Goal: Find specific page/section: Find specific page/section

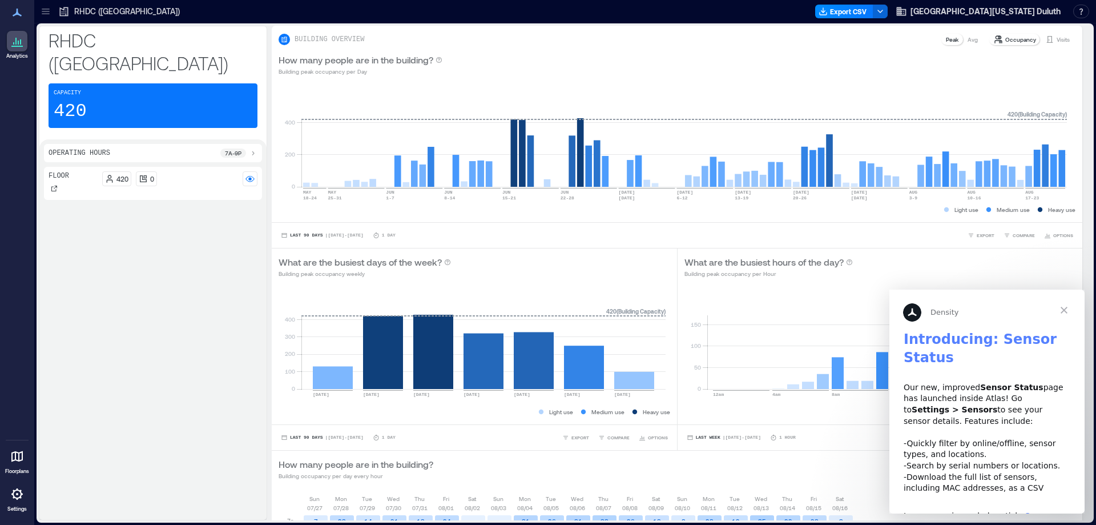
click at [1063, 312] on span "Close" at bounding box center [1064, 309] width 41 height 41
